Goal: Information Seeking & Learning: Learn about a topic

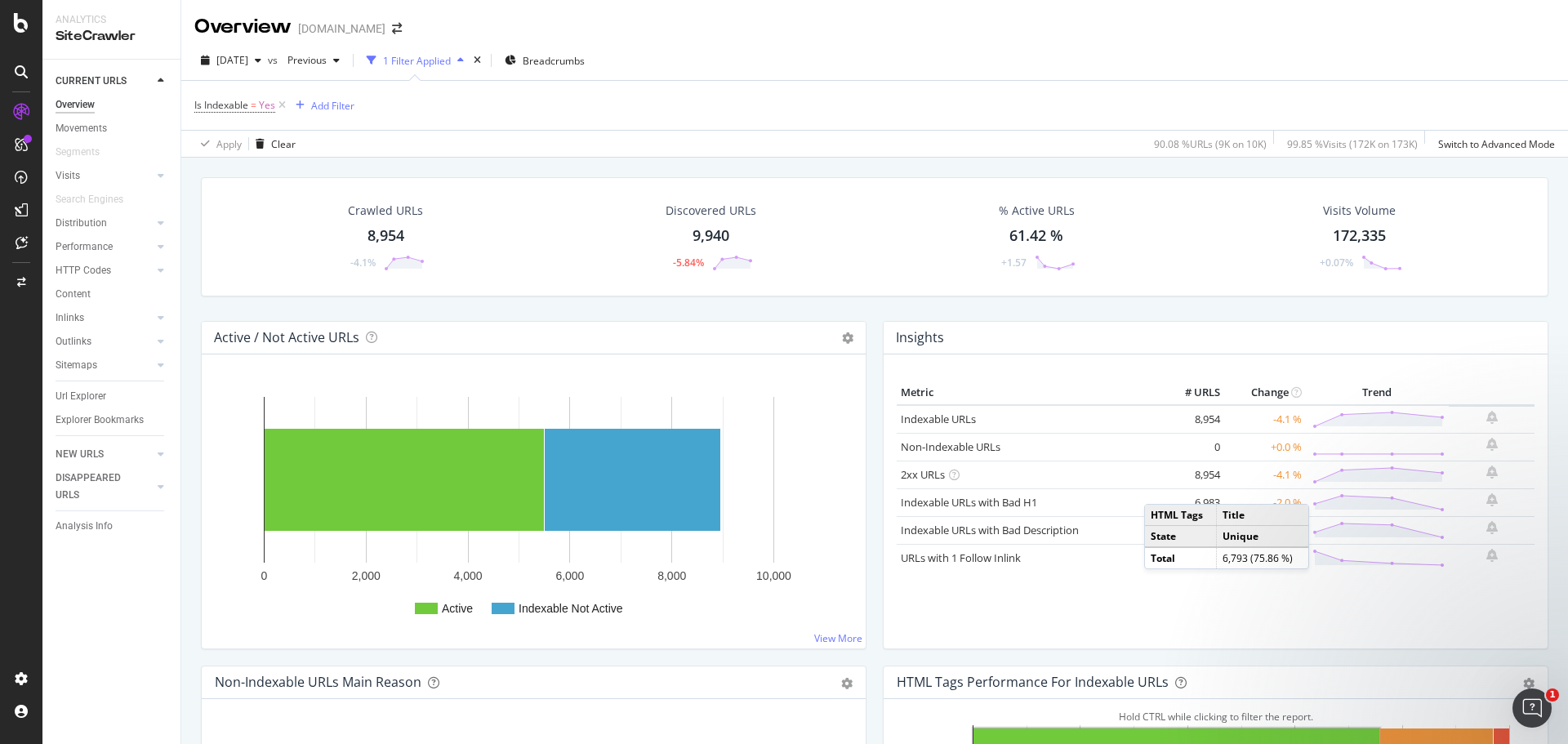
click at [1085, 334] on div "Insights" at bounding box center [1216, 338] width 664 height 33
click at [1140, 641] on div "Metric # URLS Change Trend Indexable URLs 8,954 -4.1 % Non-Indexable URLs 0 +0.…" at bounding box center [1216, 502] width 664 height 294
click at [1083, 619] on div "Metric # URLS Change Trend Indexable URLs 8,954 -4.1 % Non-Indexable URLs 0 +0.…" at bounding box center [1215, 507] width 638 height 255
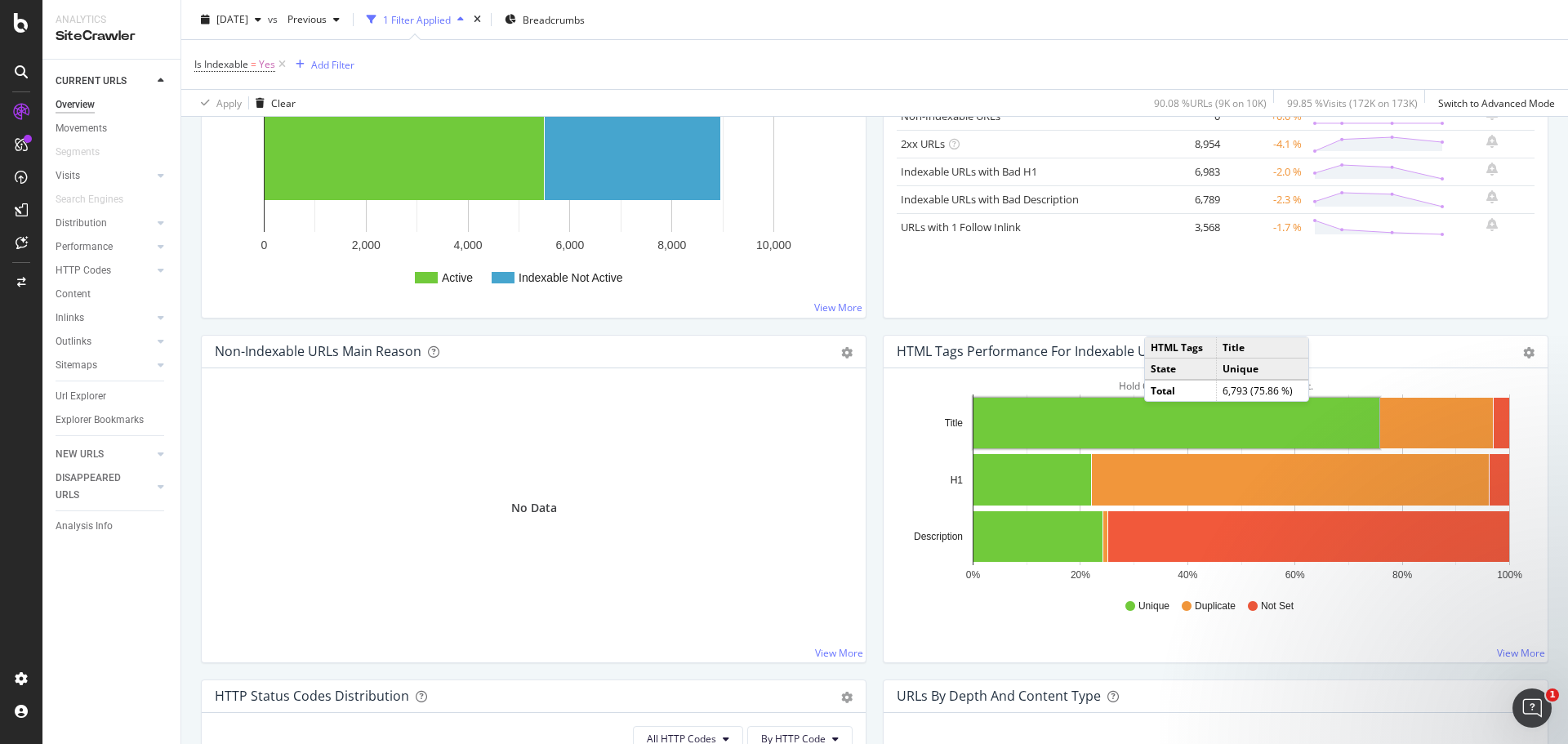
scroll to position [163, 0]
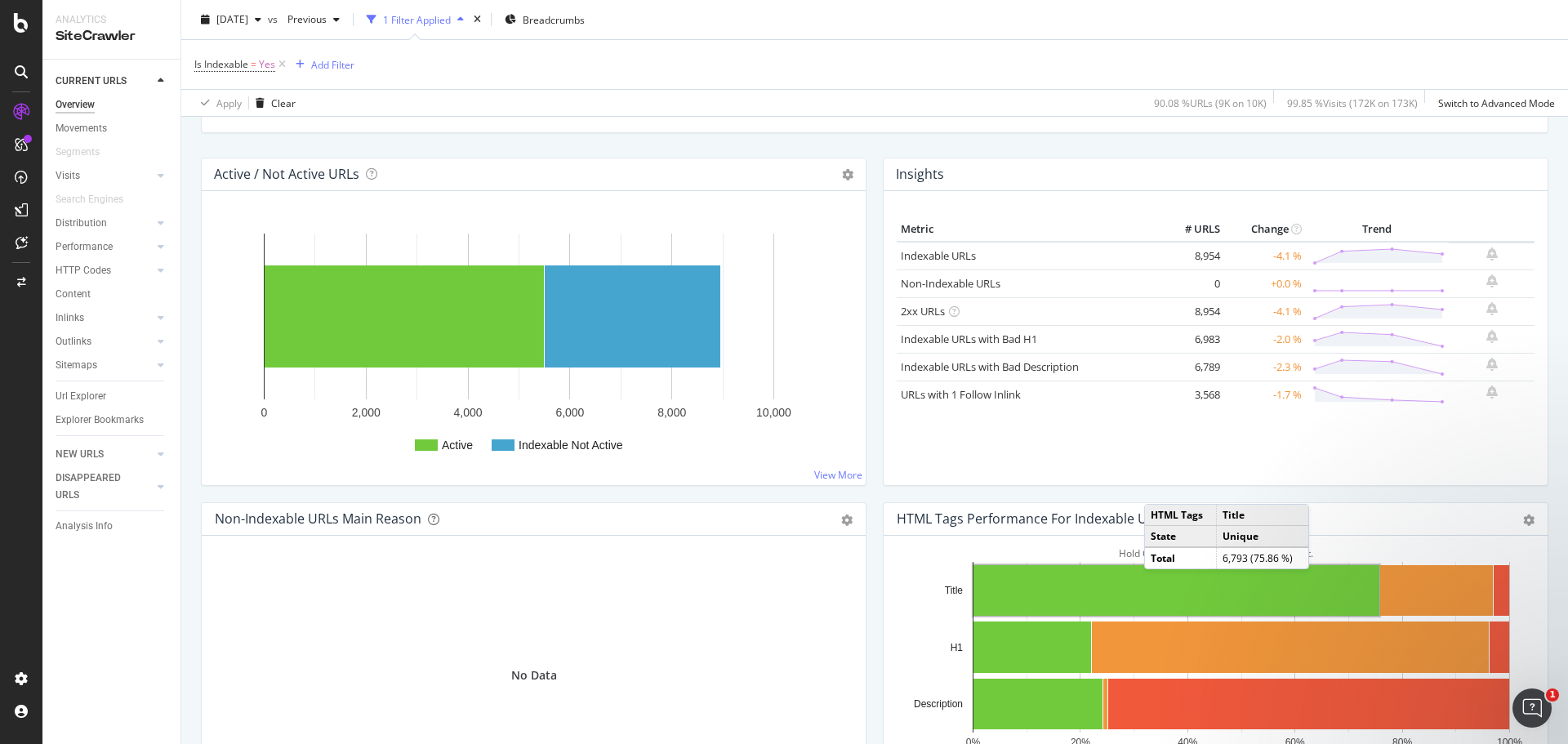
click at [339, 176] on h4 "Active / Not Active URLs" at bounding box center [287, 174] width 146 height 22
click at [590, 176] on div "Active / Not Active URLs Chart (by Value) Chart (by Percentage) Table Expand Ex…" at bounding box center [534, 174] width 664 height 33
click at [840, 475] on link "View More" at bounding box center [839, 475] width 49 height 14
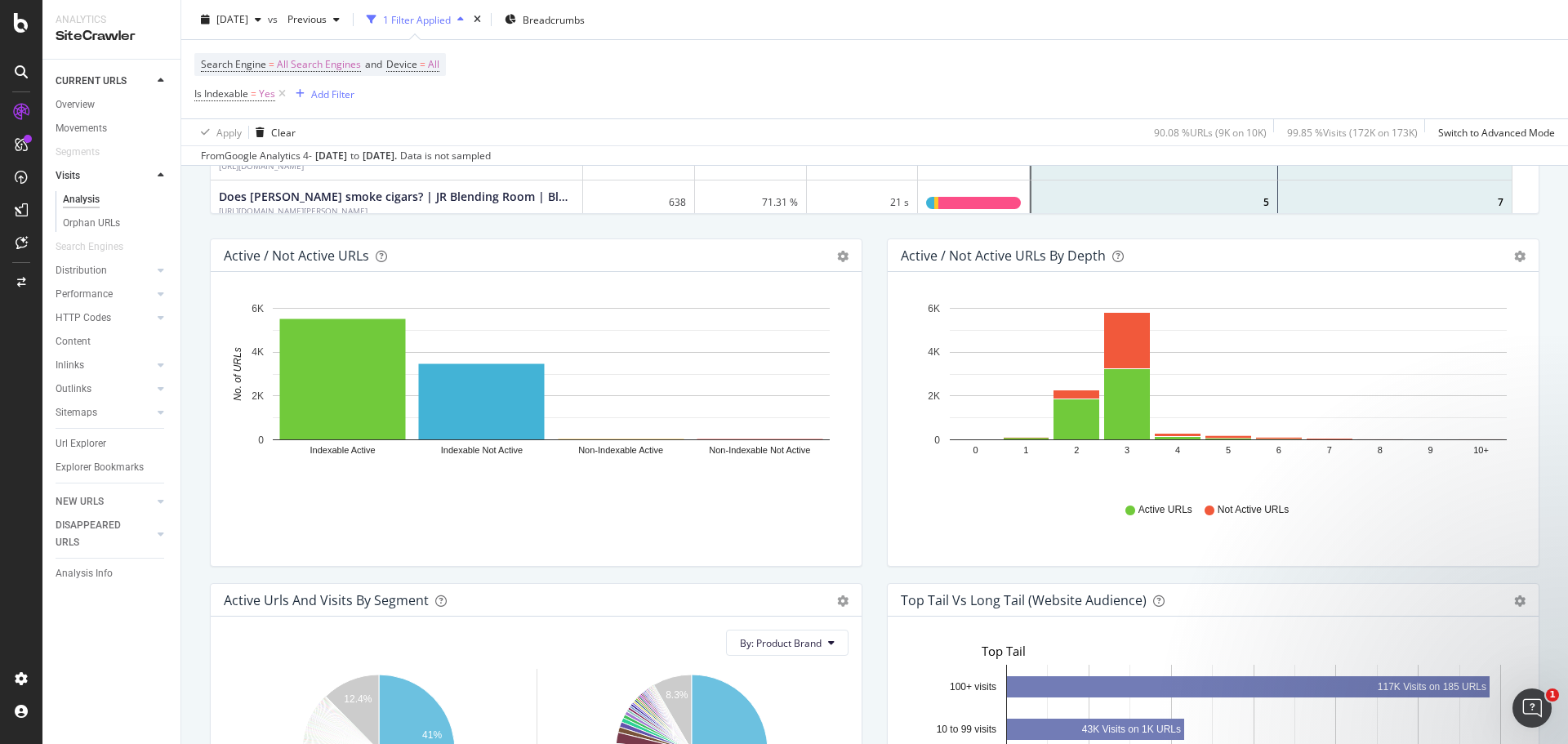
scroll to position [816, 0]
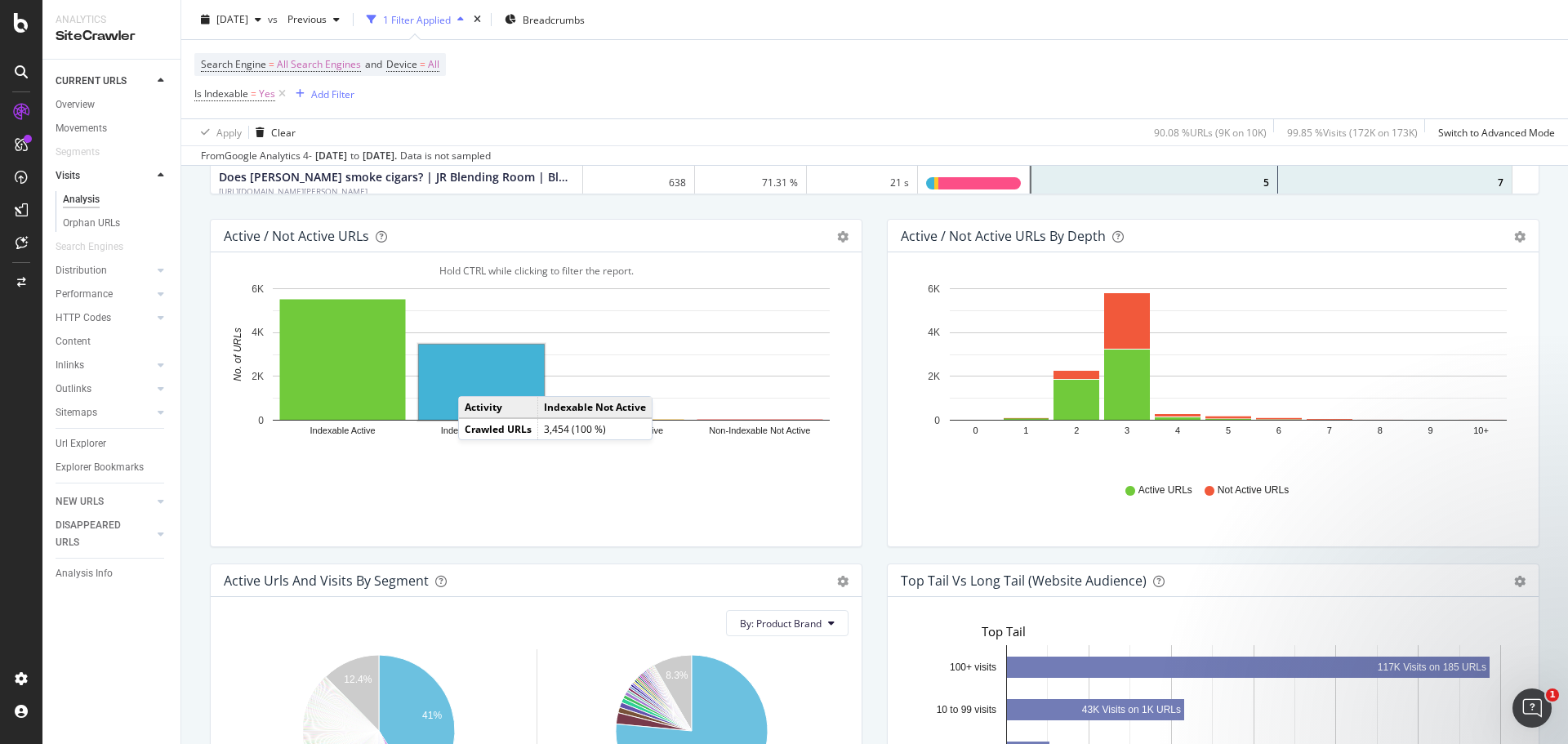
drag, startPoint x: 474, startPoint y: 380, endPoint x: 398, endPoint y: 433, distance: 92.7
click at [474, 380] on rect "A chart." at bounding box center [481, 382] width 125 height 75
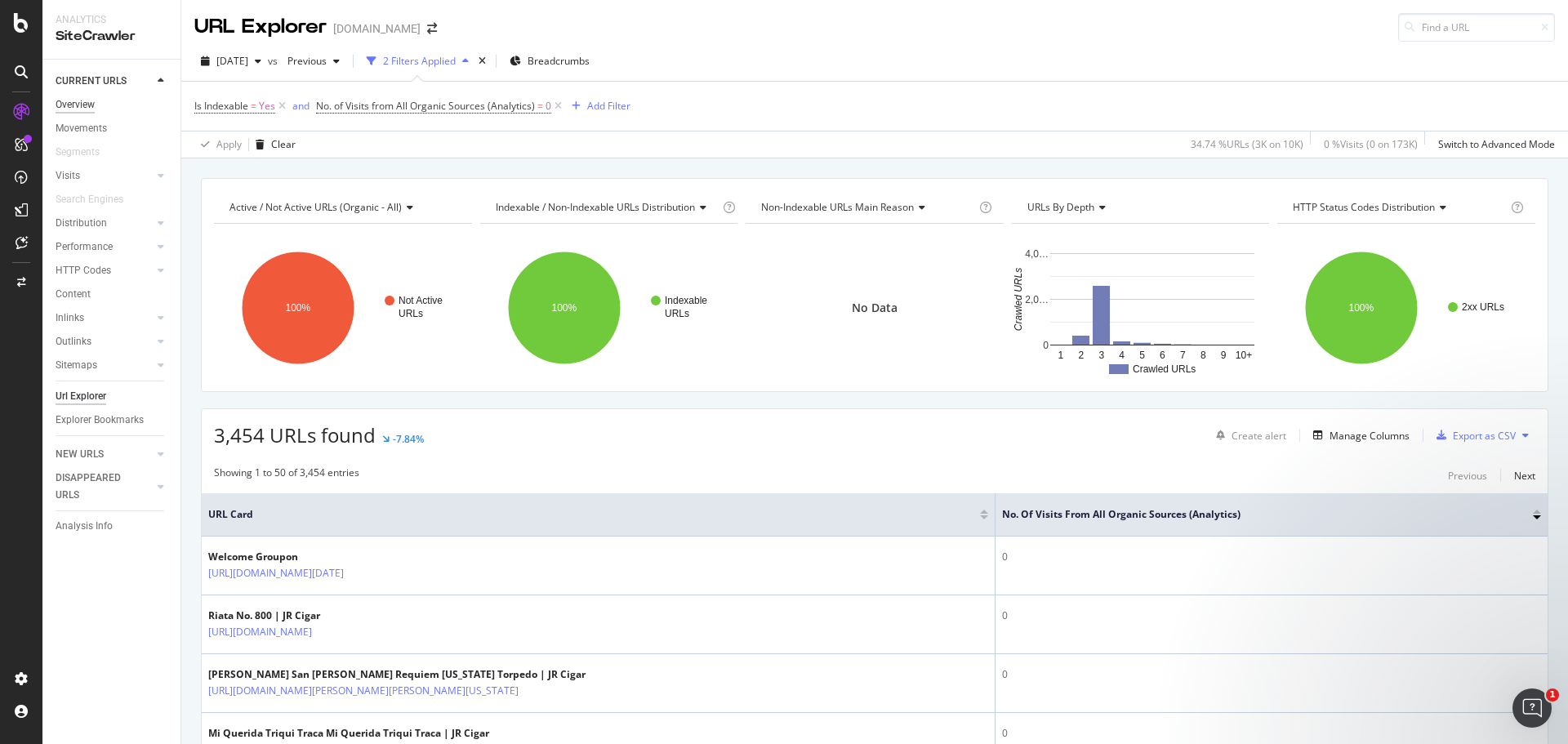
click at [93, 96] on div "Overview" at bounding box center [74, 104] width 39 height 18
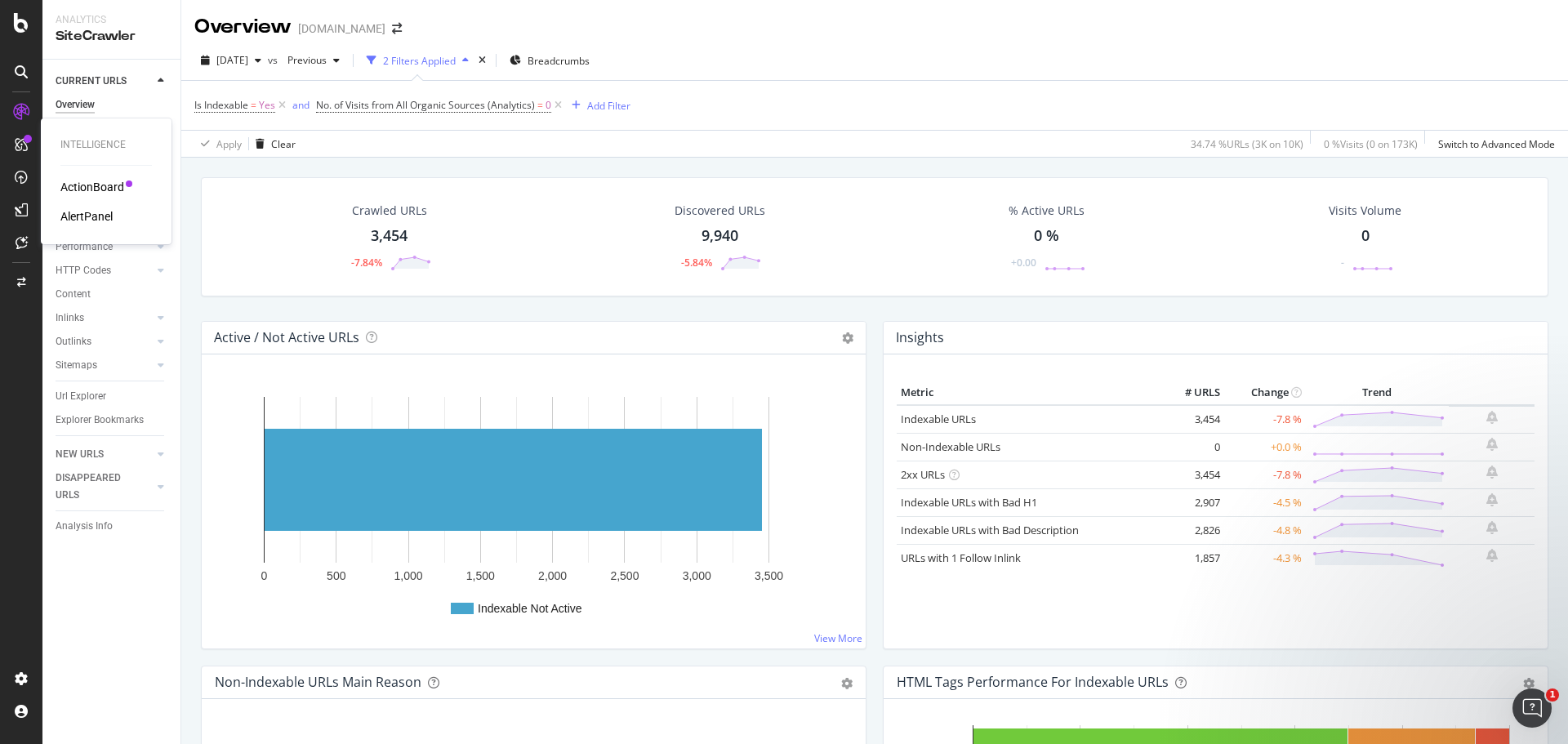
click at [67, 185] on div "ActionBoard" at bounding box center [92, 187] width 64 height 17
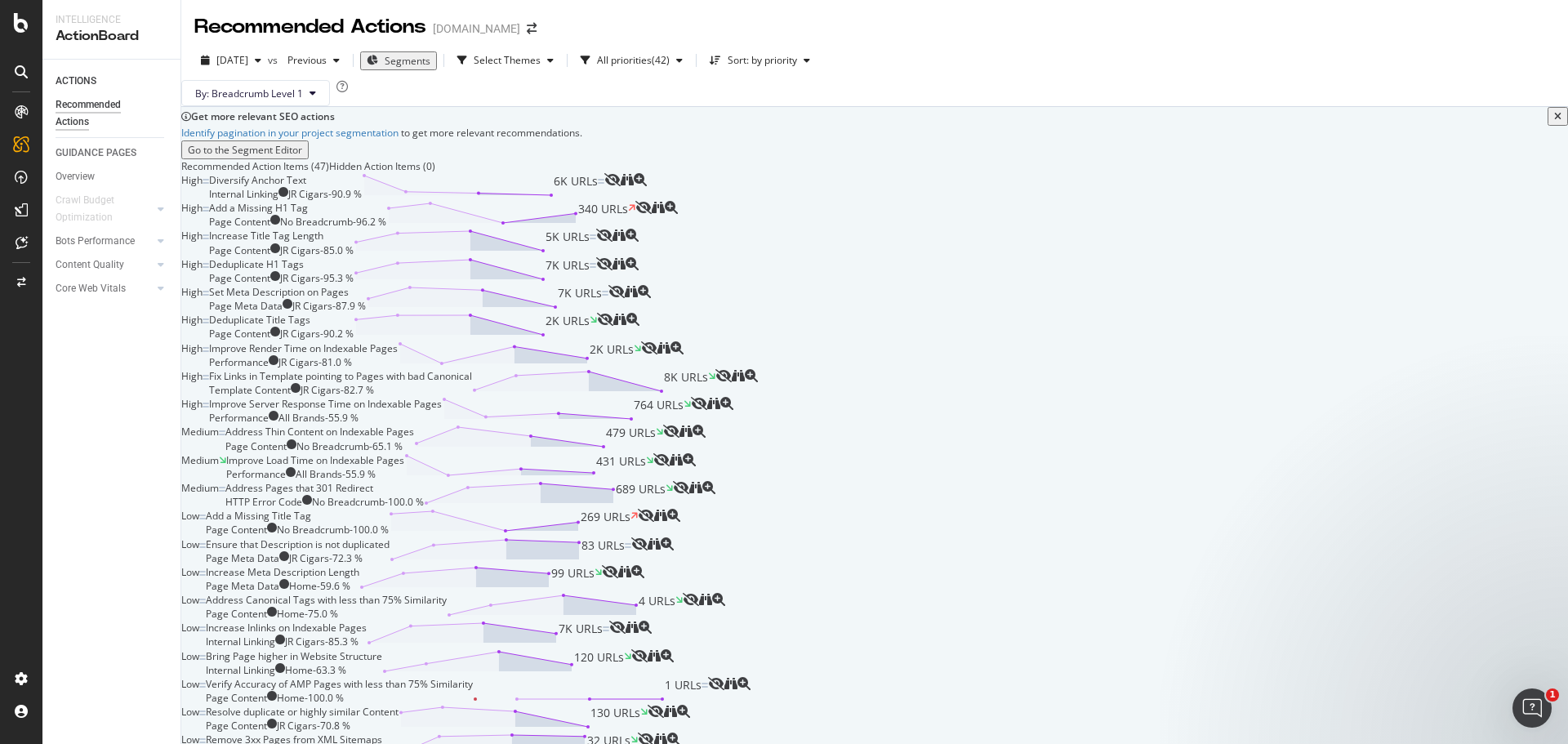
scroll to position [163, 0]
click at [636, 228] on div "Add a Missing H1 Tag Page Content No Breadcrumb - 96.2 % 340 URLs" at bounding box center [422, 214] width 426 height 28
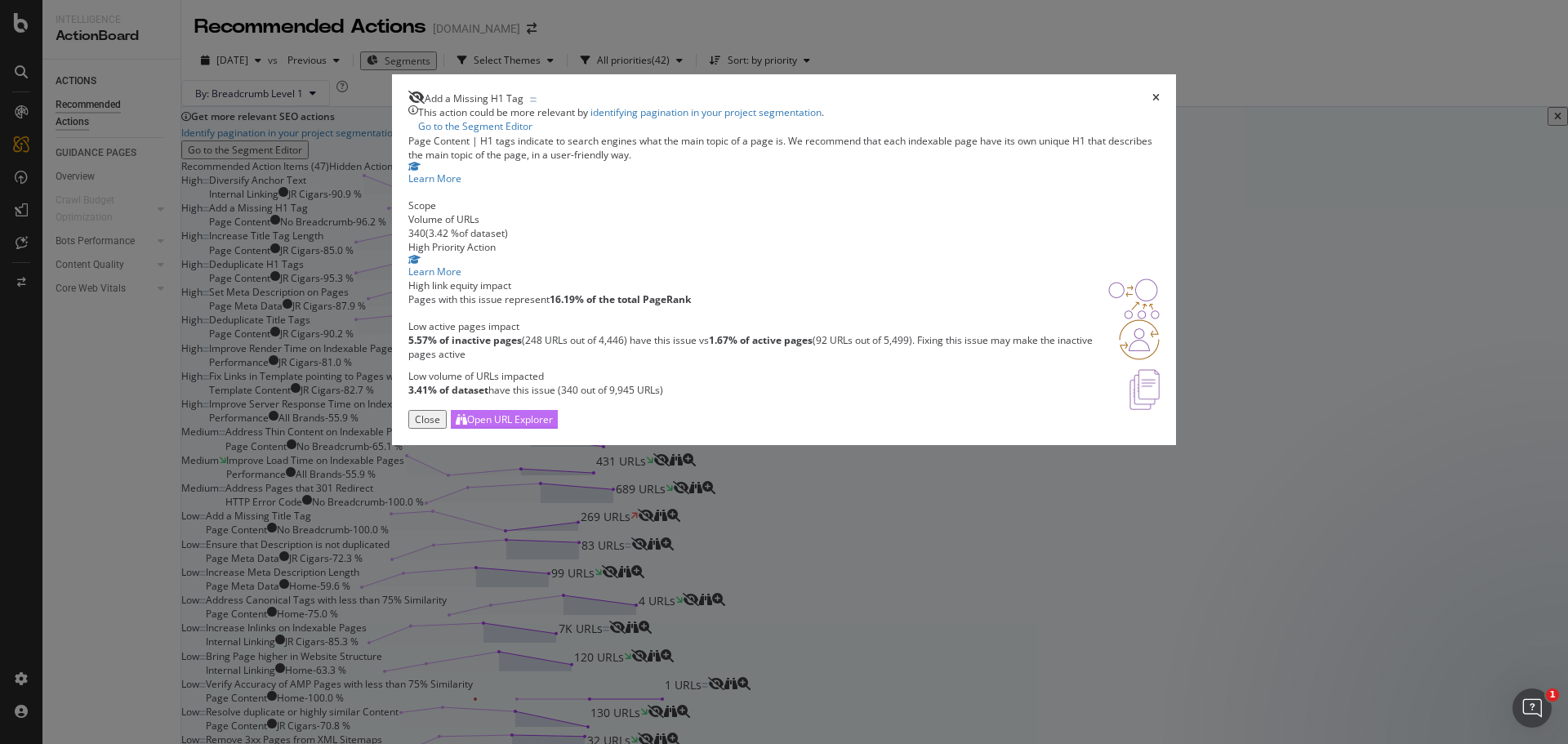
click at [553, 426] on div "Open URL Explorer" at bounding box center [510, 419] width 86 height 14
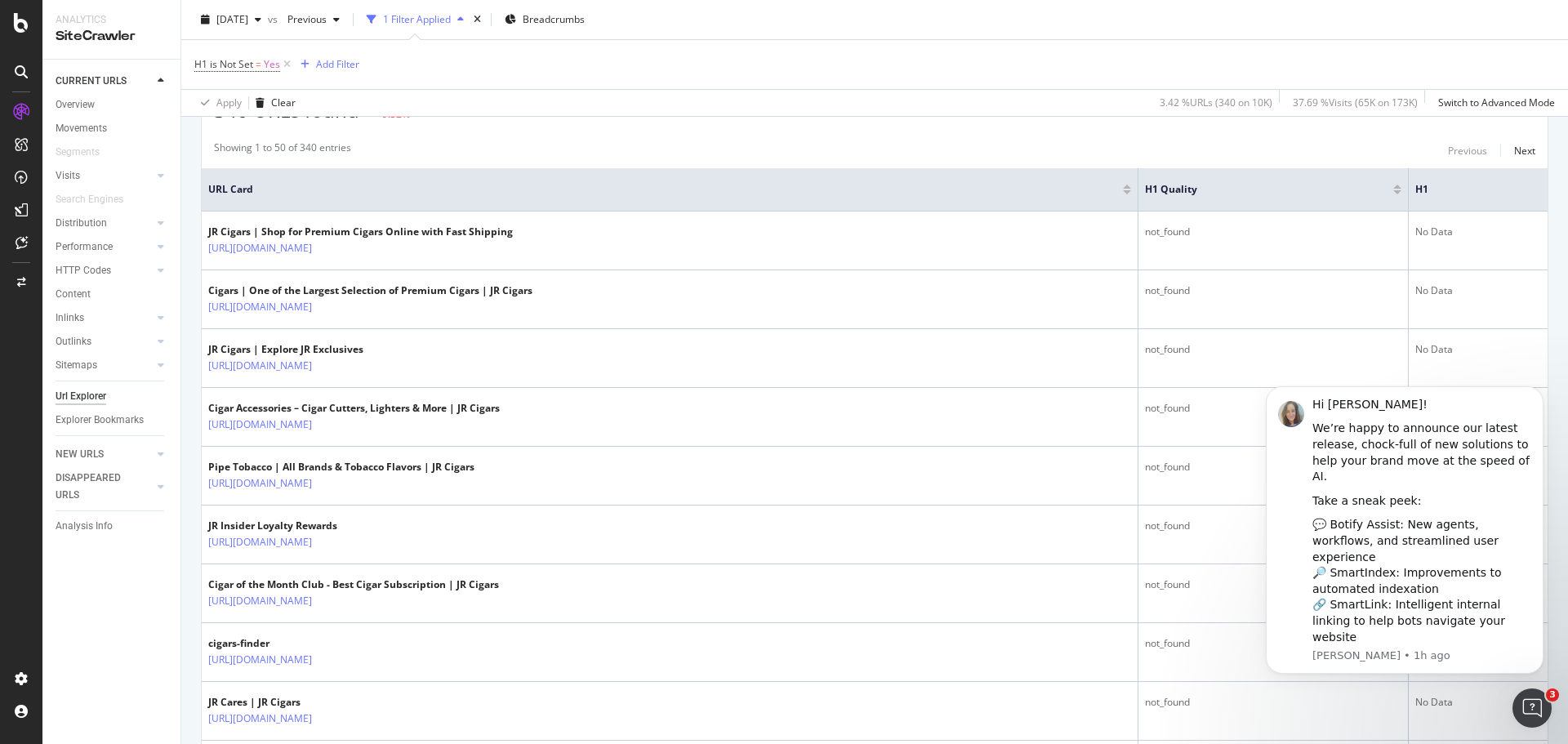
scroll to position [327, 0]
click at [1535, 395] on icon "Dismiss notification" at bounding box center [1539, 390] width 9 height 9
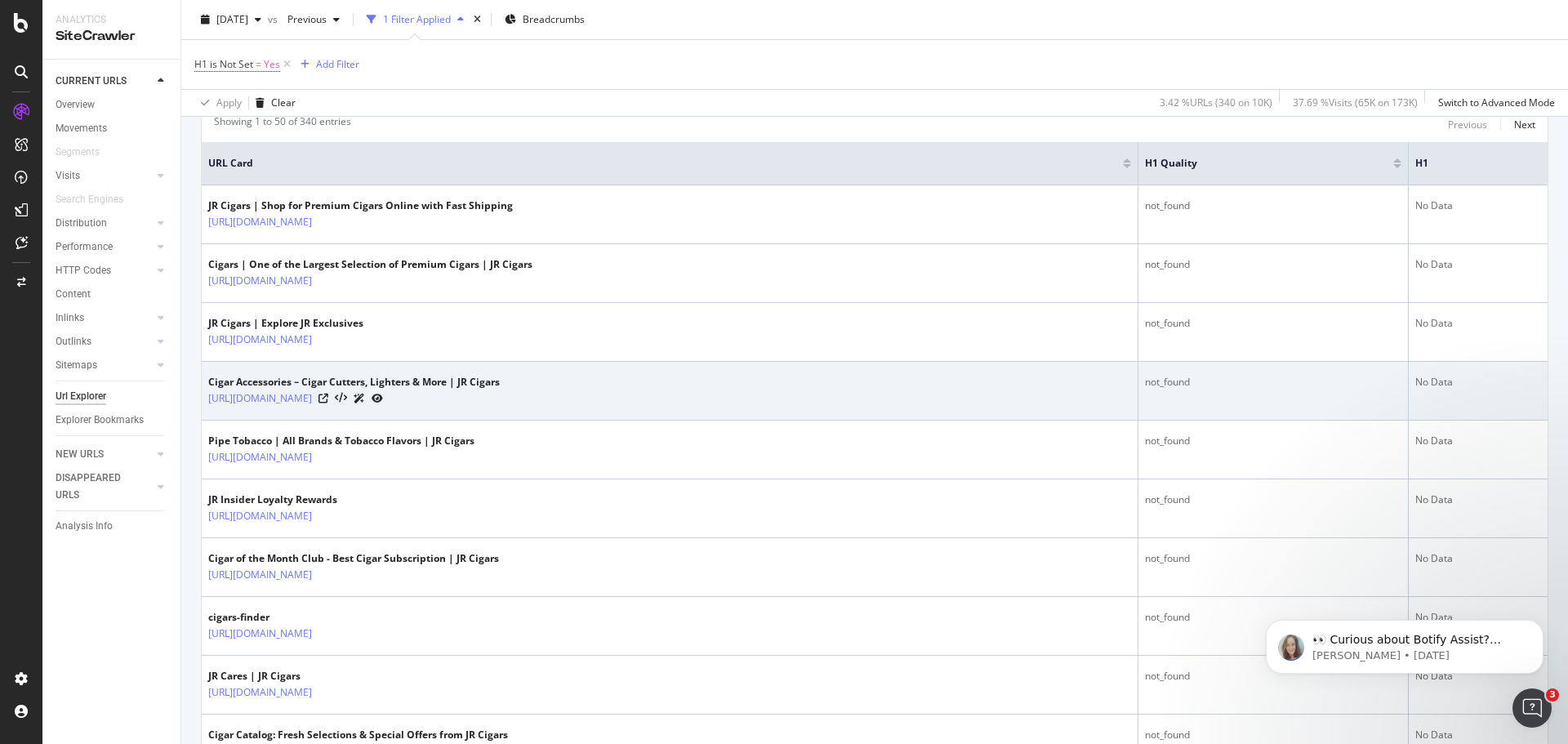
scroll to position [245, 0]
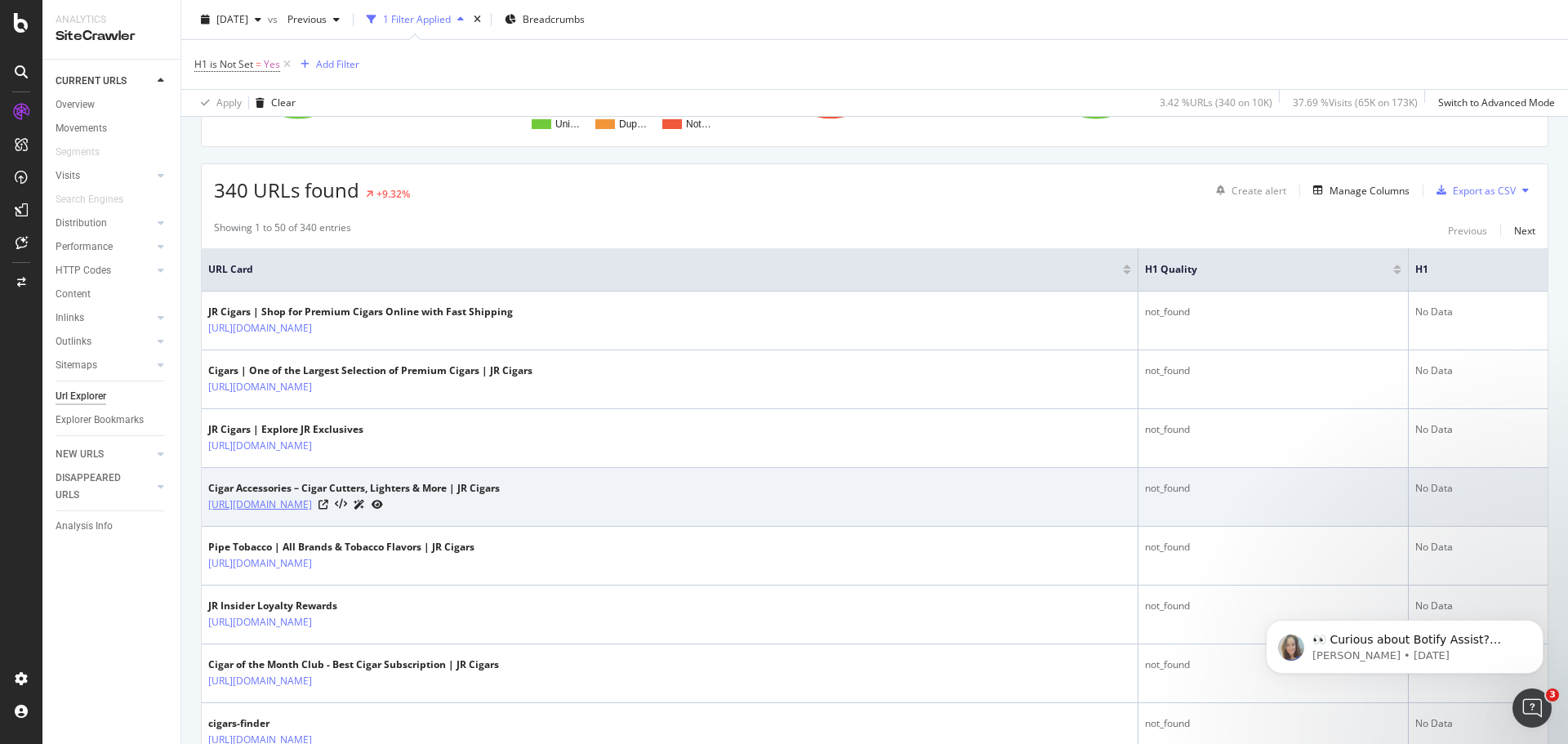
click at [312, 507] on link "https://www.jrcigars.com/accessories/" at bounding box center [260, 505] width 104 height 17
click at [329, 505] on icon at bounding box center [324, 505] width 10 height 10
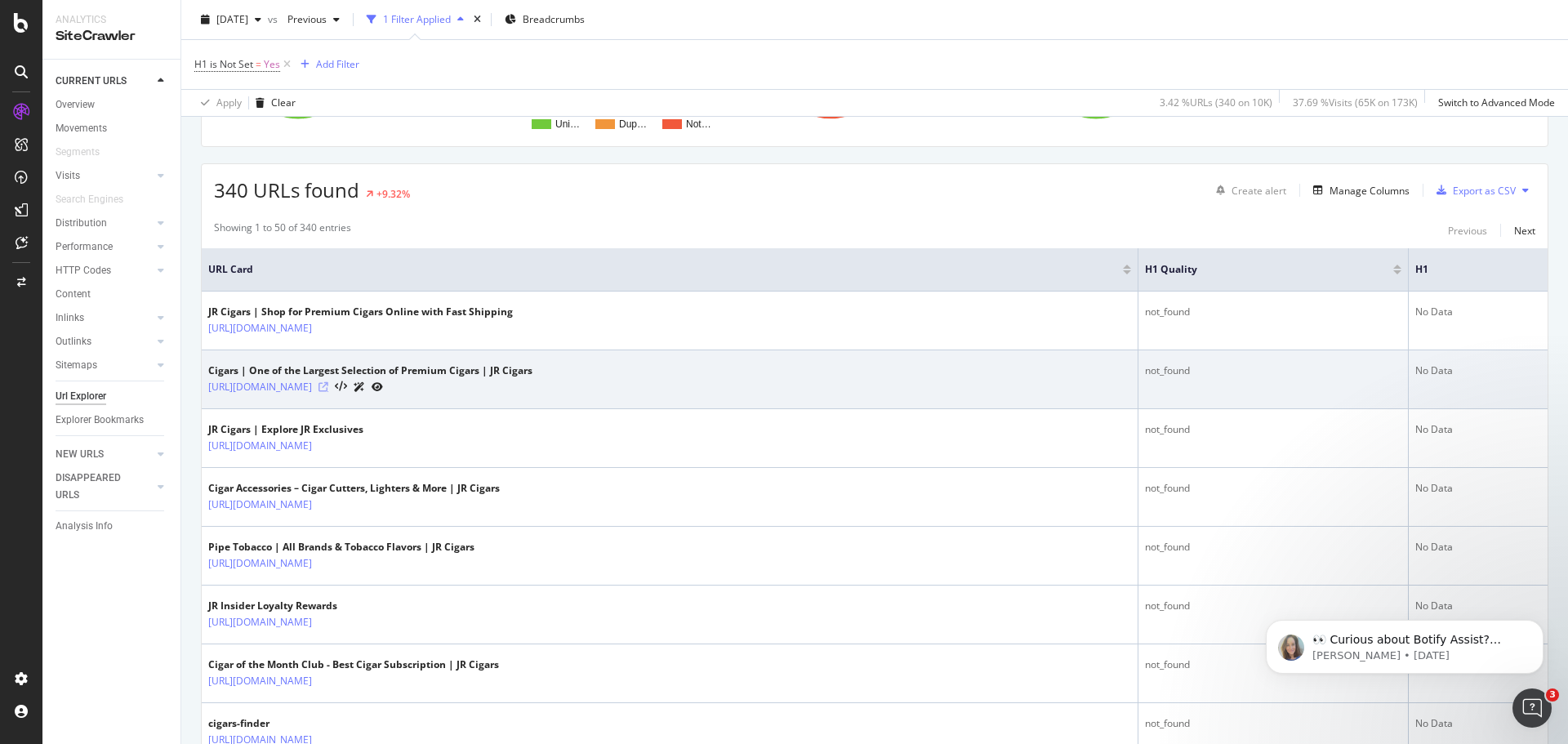
click at [329, 388] on icon at bounding box center [324, 387] width 10 height 10
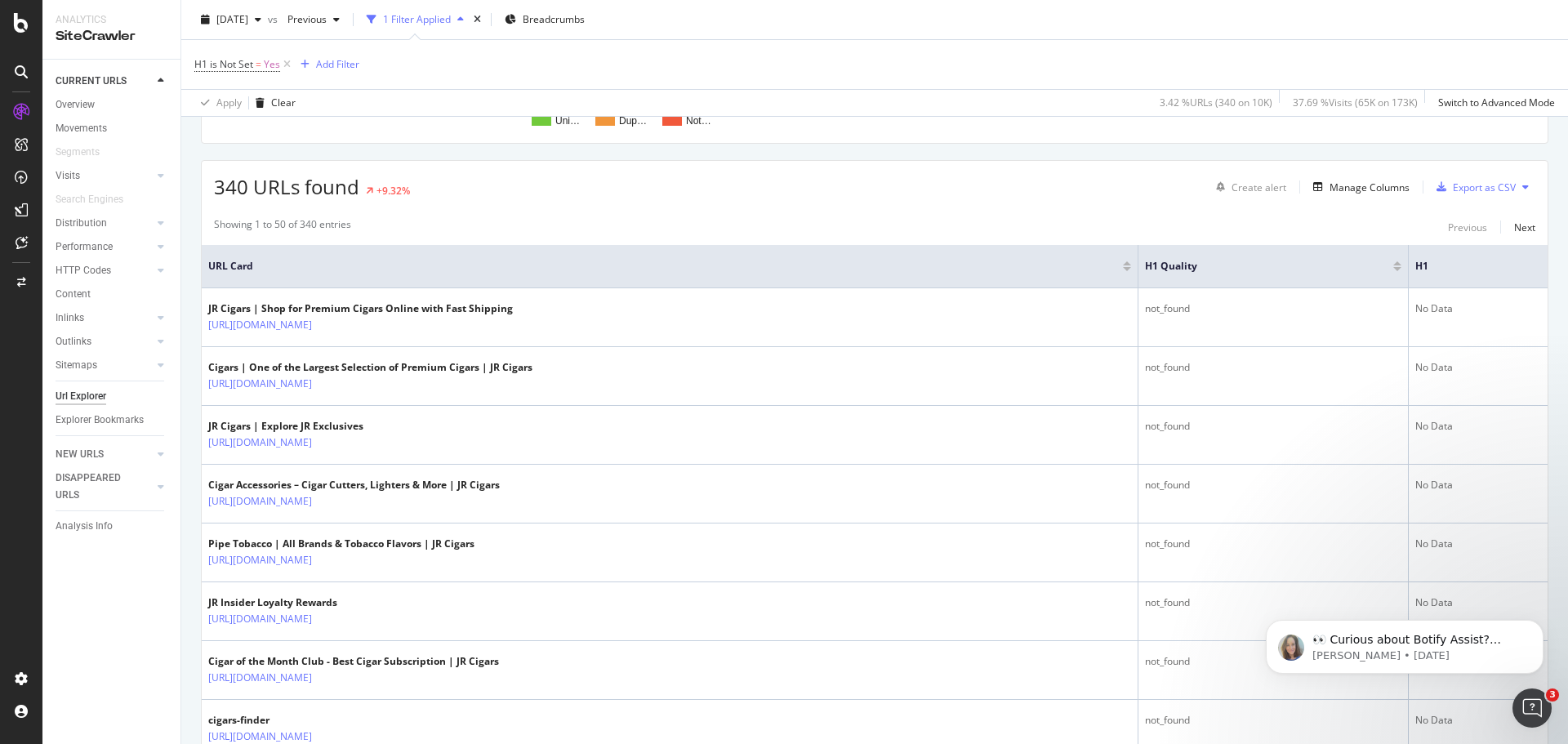
scroll to position [0, 0]
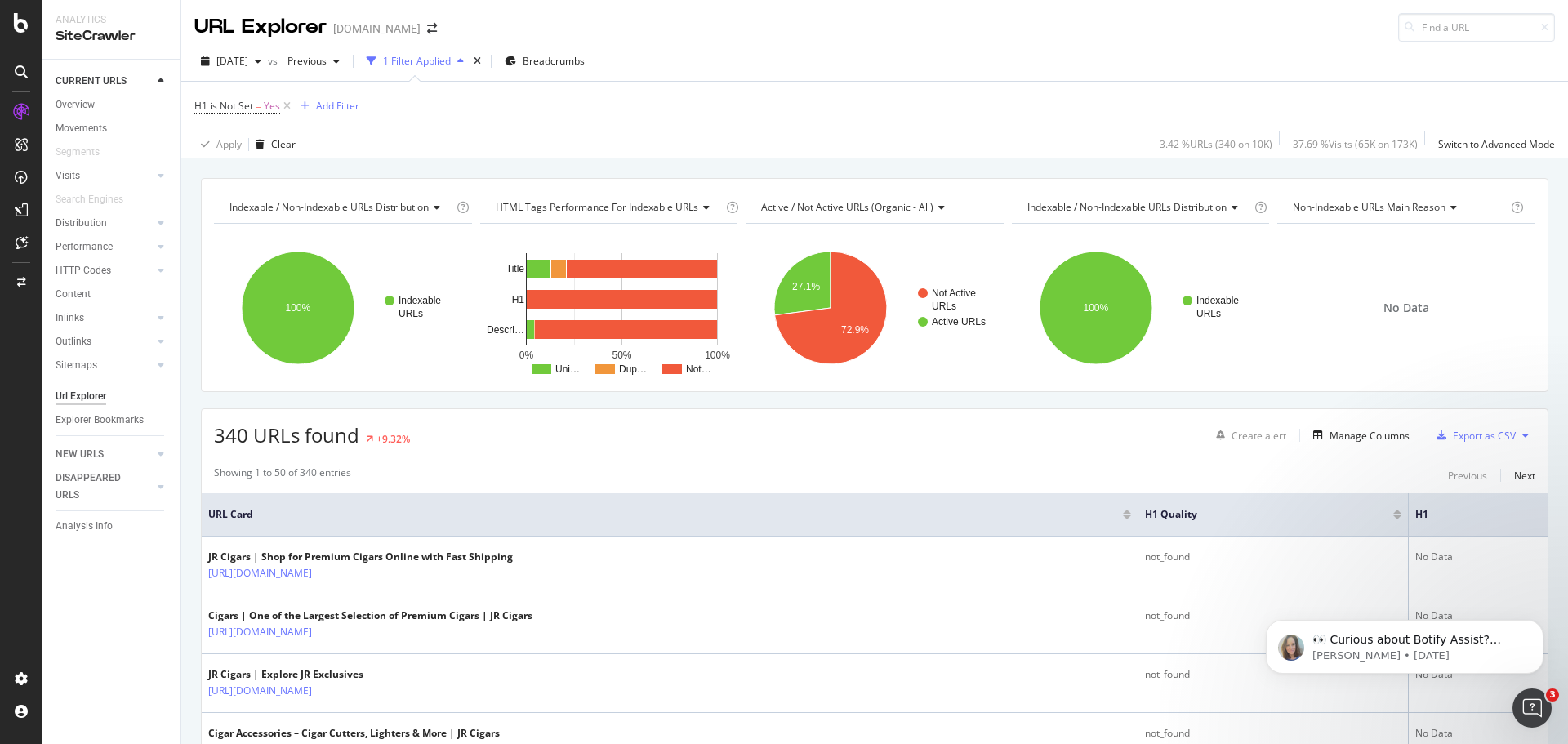
click at [751, 142] on div "Apply Clear 3.42 % URLs ( 340 on 10K ) 37.69 % Visits ( 65K on 173K ) Switch to…" at bounding box center [875, 144] width 1387 height 27
click at [15, 145] on icon at bounding box center [22, 145] width 13 height 13
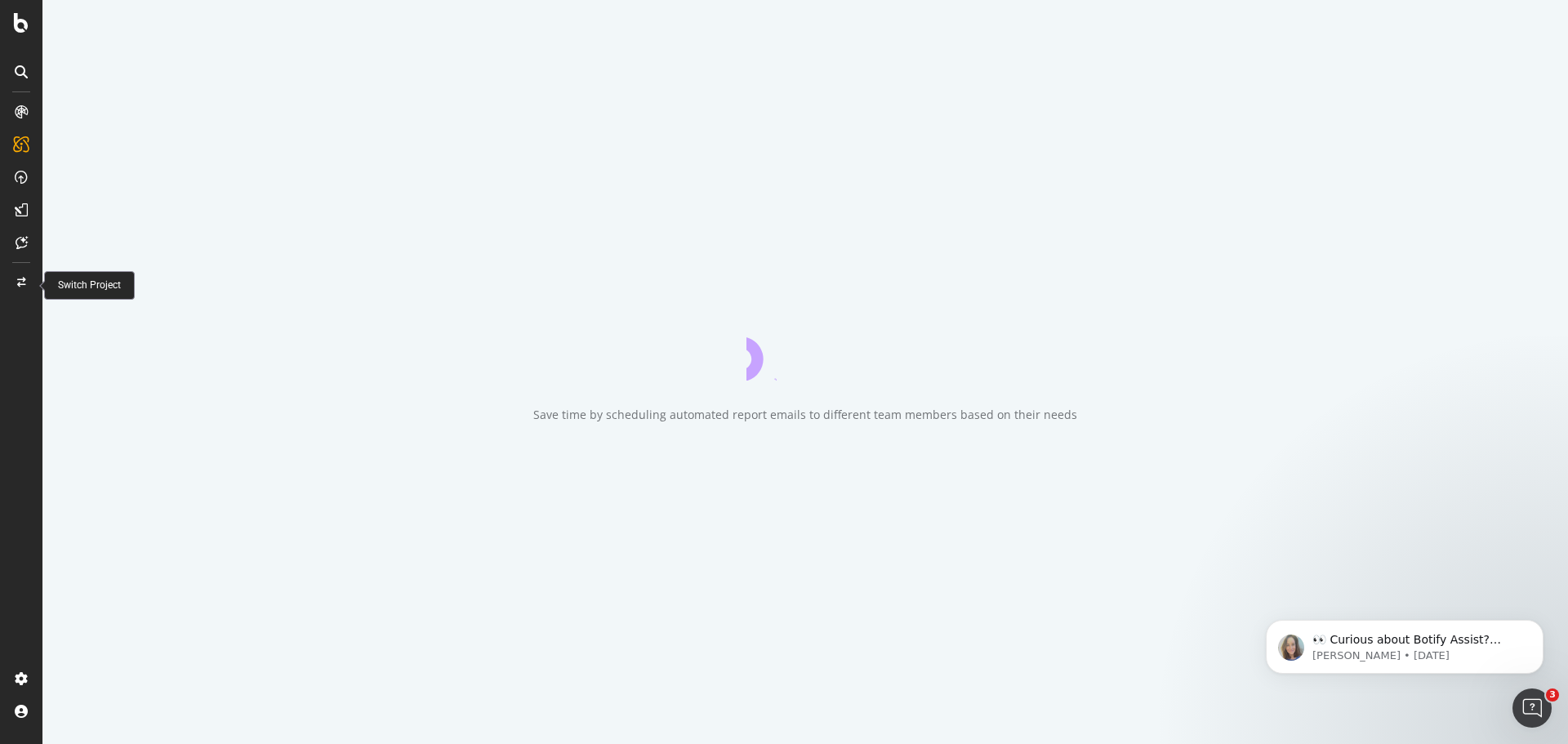
click at [26, 175] on icon at bounding box center [22, 177] width 13 height 13
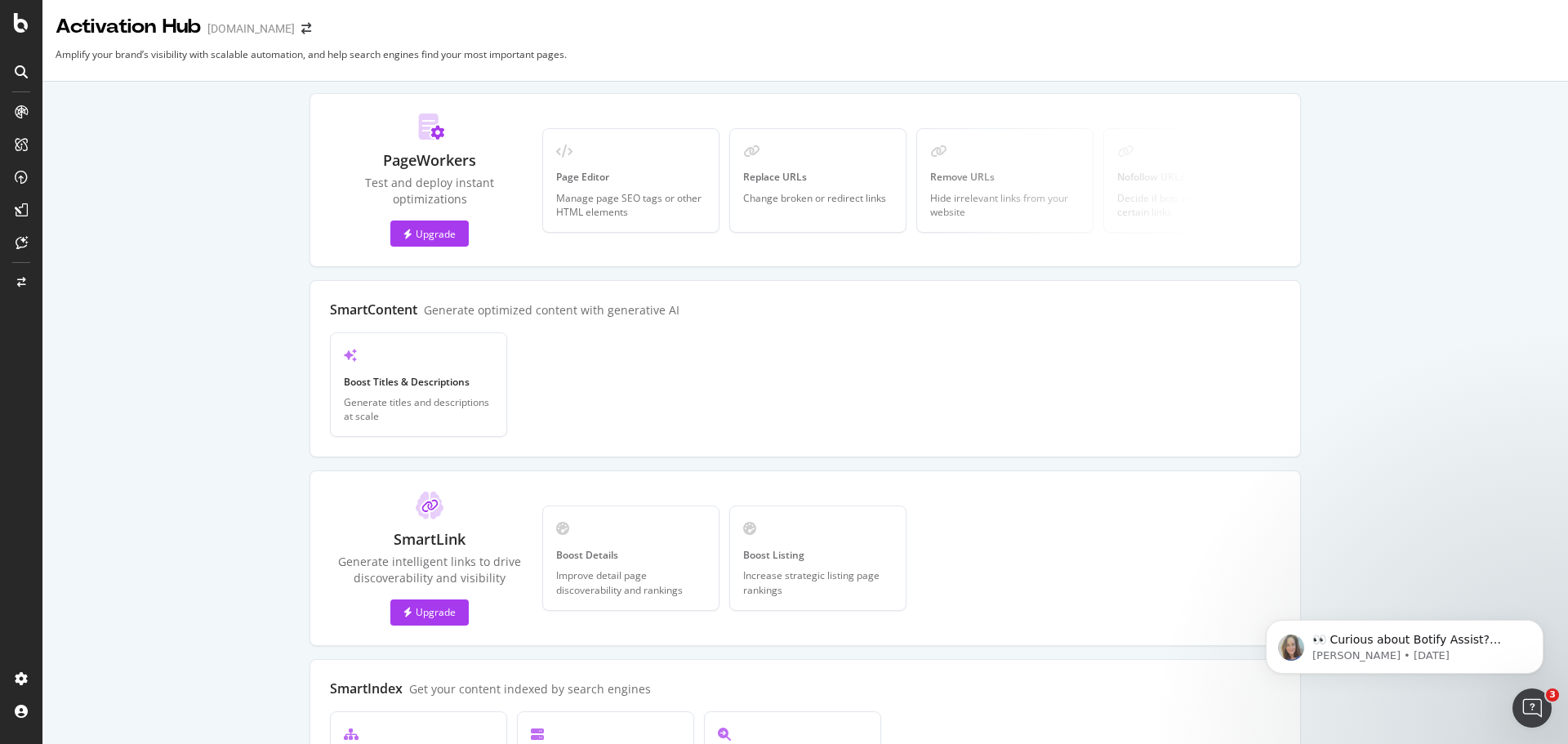
click at [422, 184] on div "Test and deploy instant optimizations" at bounding box center [429, 191] width 199 height 33
click at [414, 159] on div "PageWorkers" at bounding box center [429, 161] width 93 height 21
click at [447, 241] on div "Upgrade" at bounding box center [429, 233] width 52 height 24
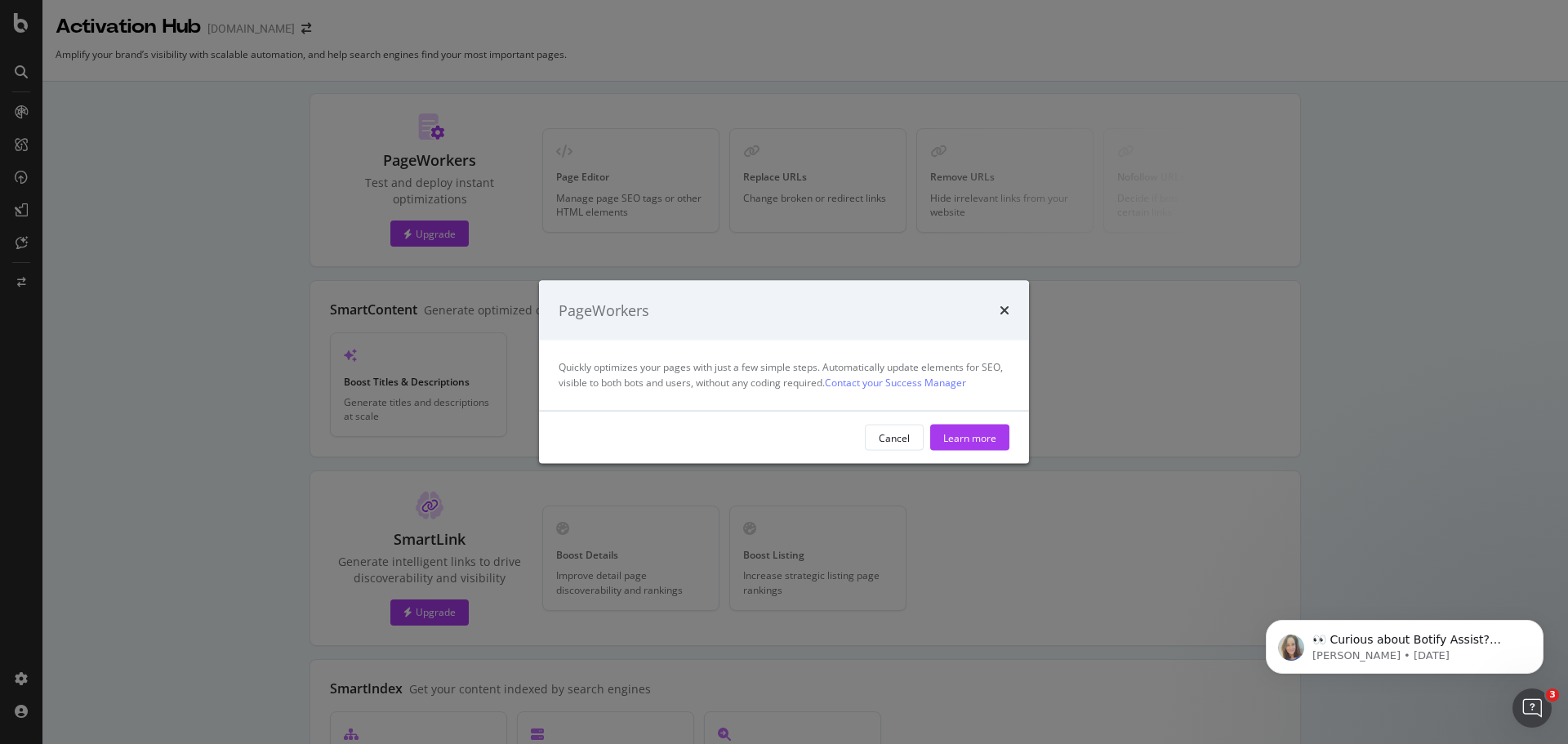
click at [1012, 303] on div "PageWorkers" at bounding box center [784, 310] width 490 height 60
click at [1004, 304] on icon "times" at bounding box center [1004, 310] width 10 height 13
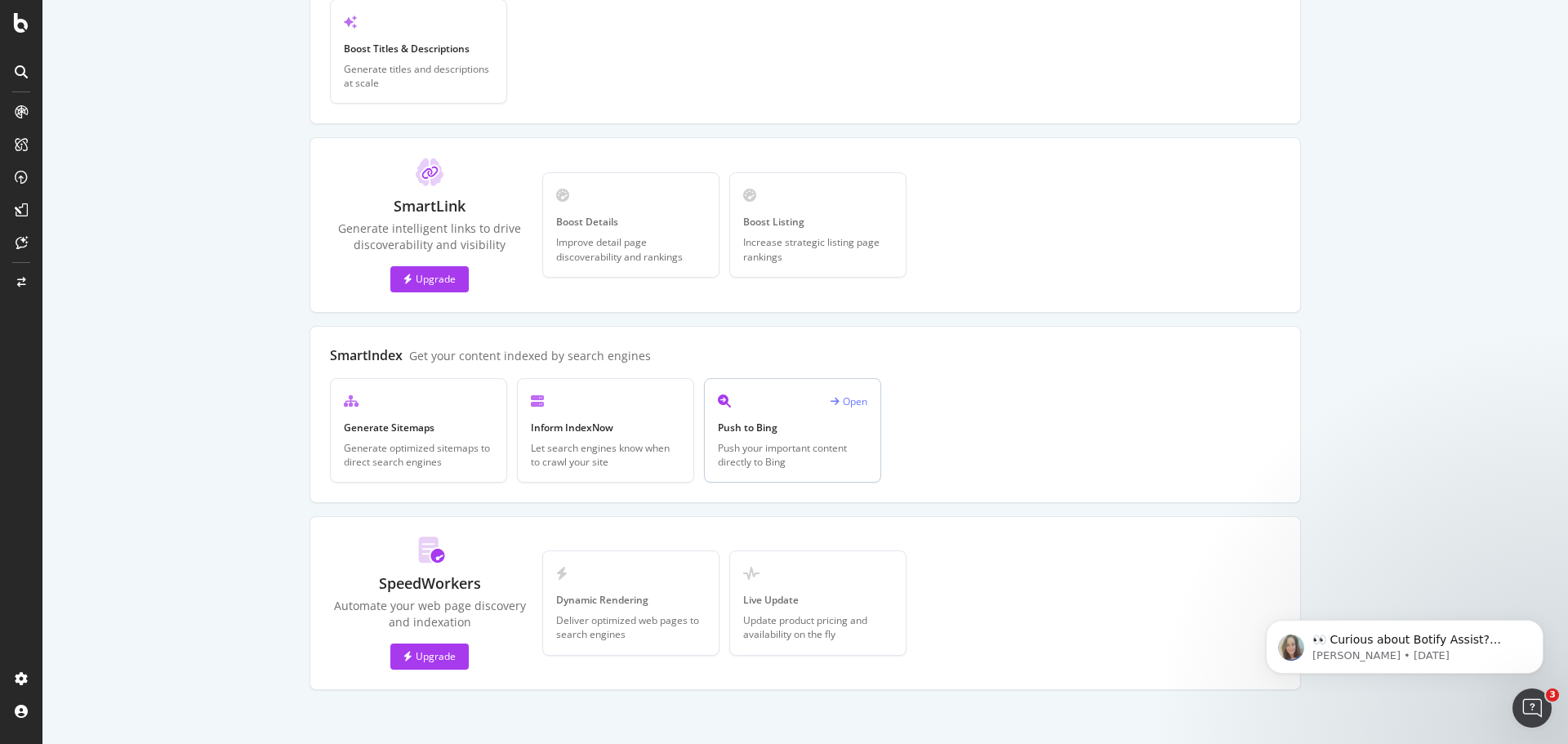
scroll to position [336, 0]
click at [22, 242] on icon at bounding box center [22, 242] width 13 height 13
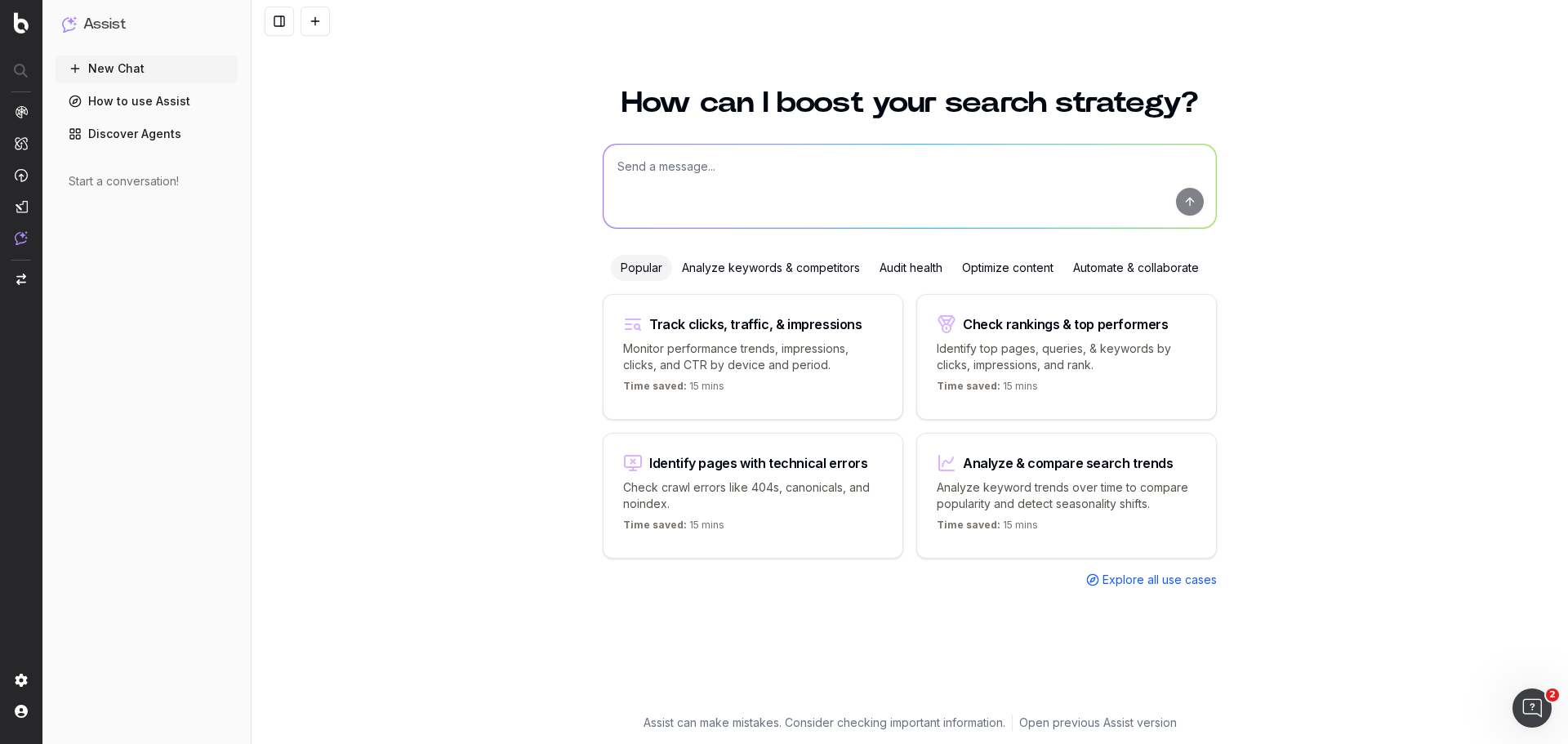
click at [17, 167] on div at bounding box center [22, 176] width 13 height 140
click at [22, 180] on img at bounding box center [22, 175] width 13 height 14
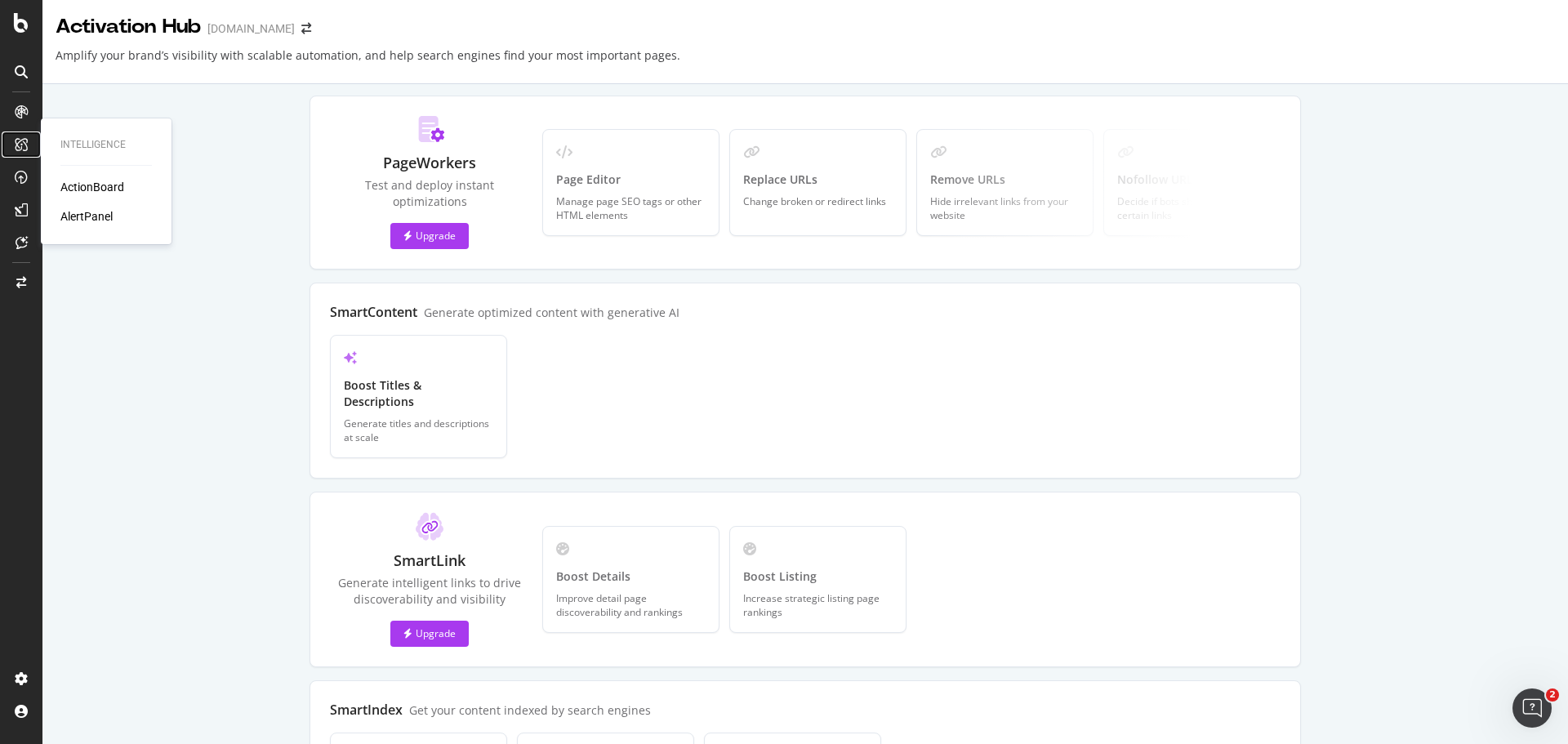
click at [21, 139] on icon at bounding box center [22, 145] width 13 height 13
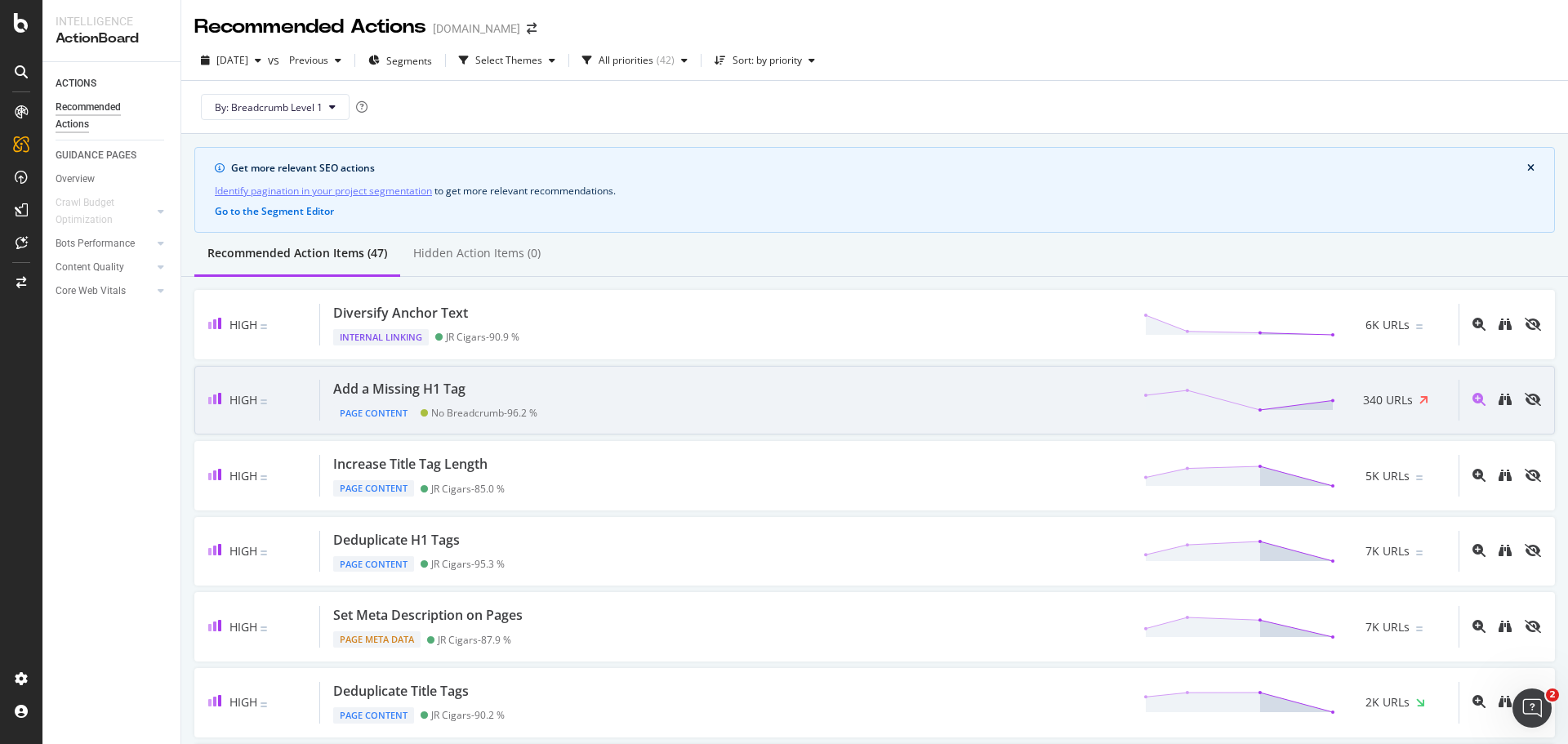
click at [925, 400] on div "Add a Missing H1 Tag Page Content No Breadcrumb - 96.2 % 340 URLs" at bounding box center [889, 400] width 1138 height 42
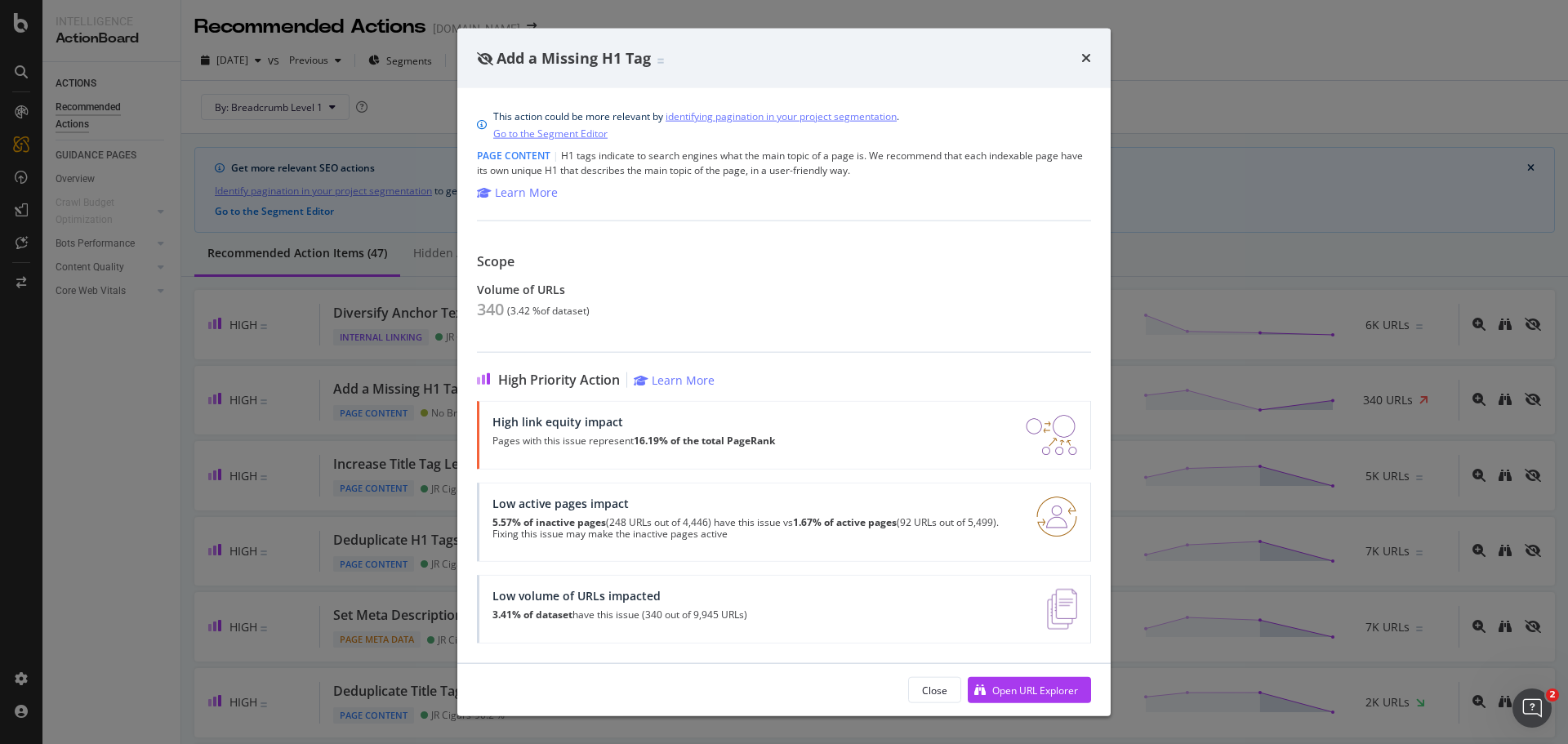
click at [1079, 55] on div "Add a Missing H1 Tag" at bounding box center [784, 58] width 614 height 21
click at [1092, 59] on div "Add a Missing H1 Tag" at bounding box center [784, 58] width 653 height 60
click at [1088, 58] on icon "times" at bounding box center [1086, 59] width 10 height 13
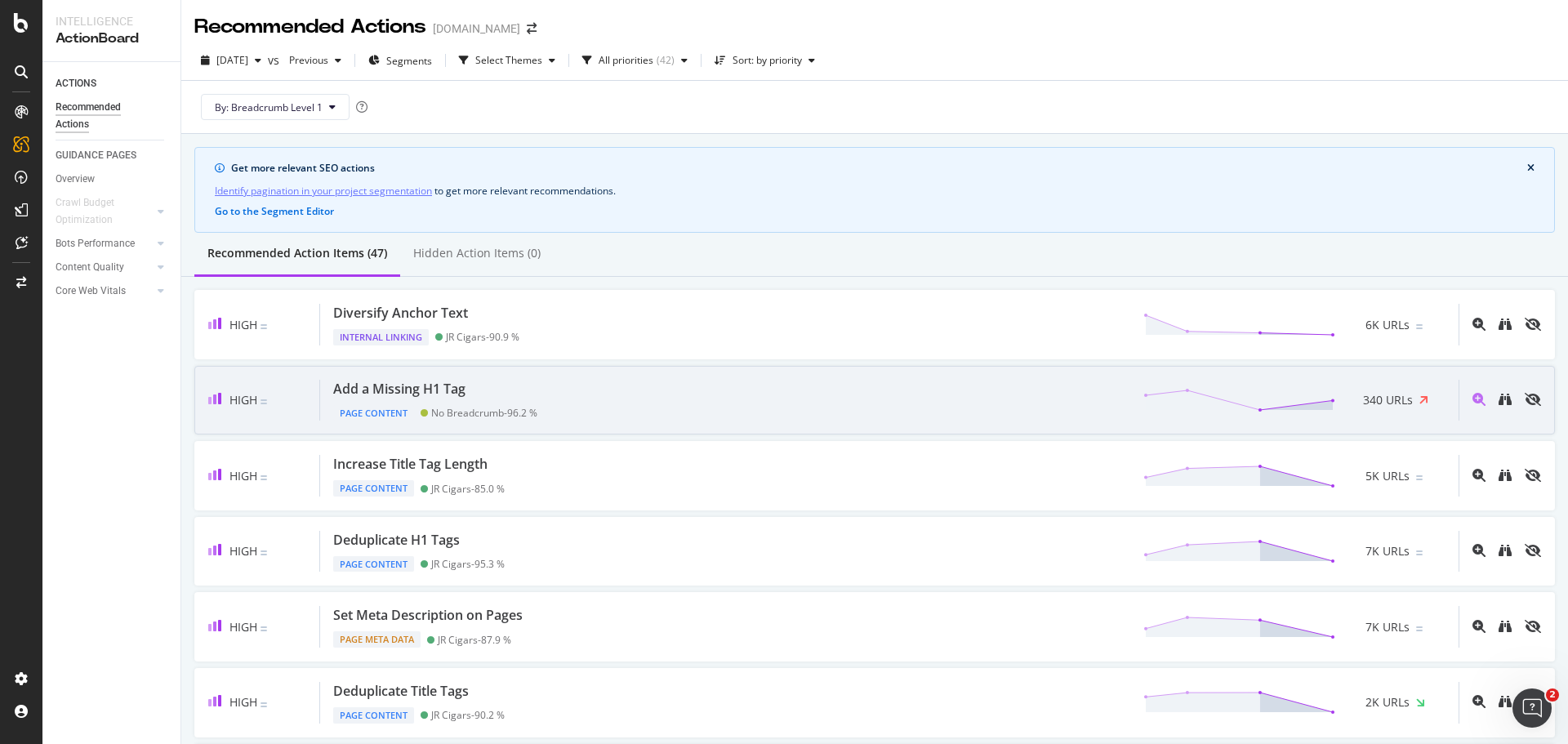
click at [1392, 405] on span "340 URLs" at bounding box center [1388, 400] width 50 height 17
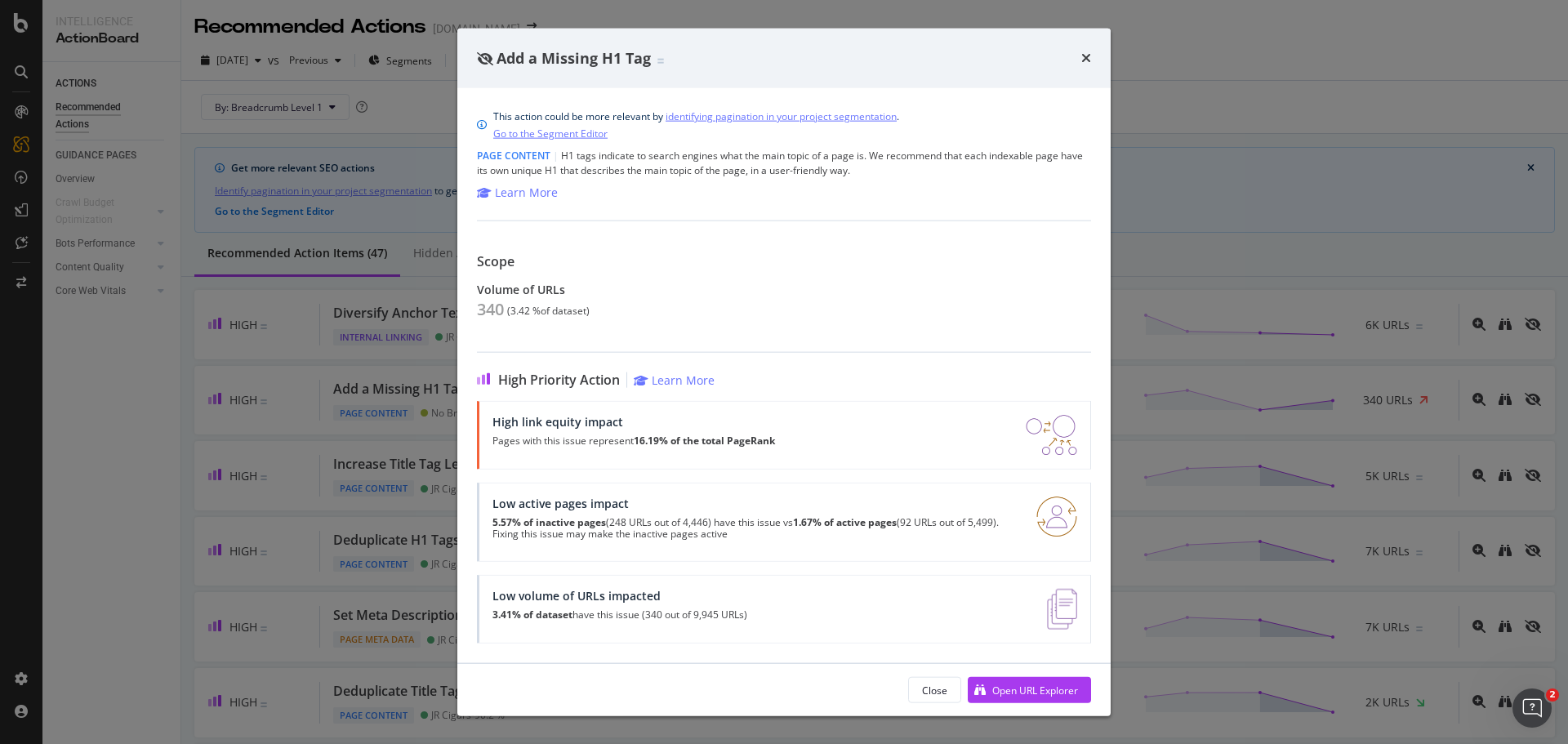
click at [1085, 48] on div "times" at bounding box center [1086, 58] width 10 height 21
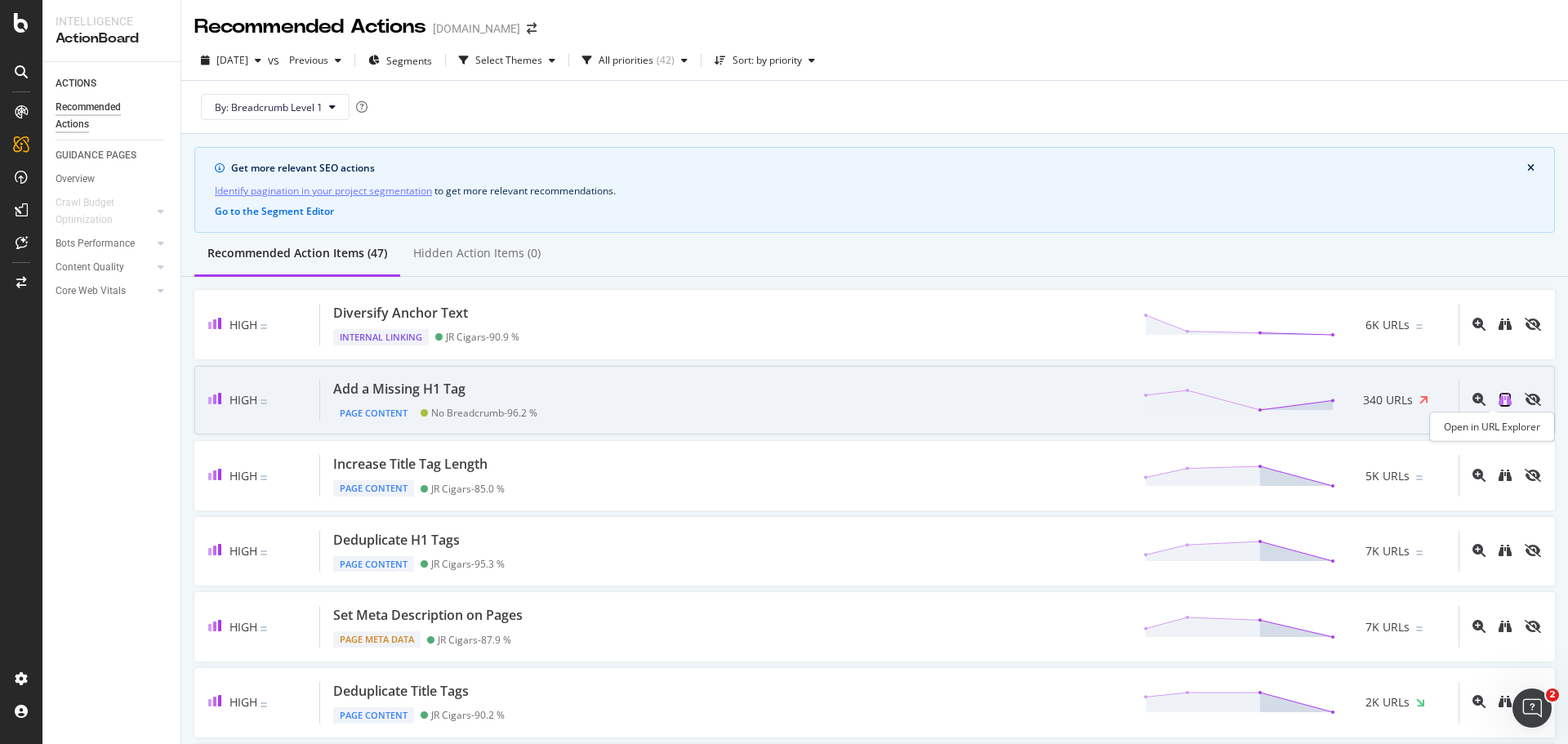
click at [1499, 397] on icon "binoculars" at bounding box center [1505, 400] width 13 height 13
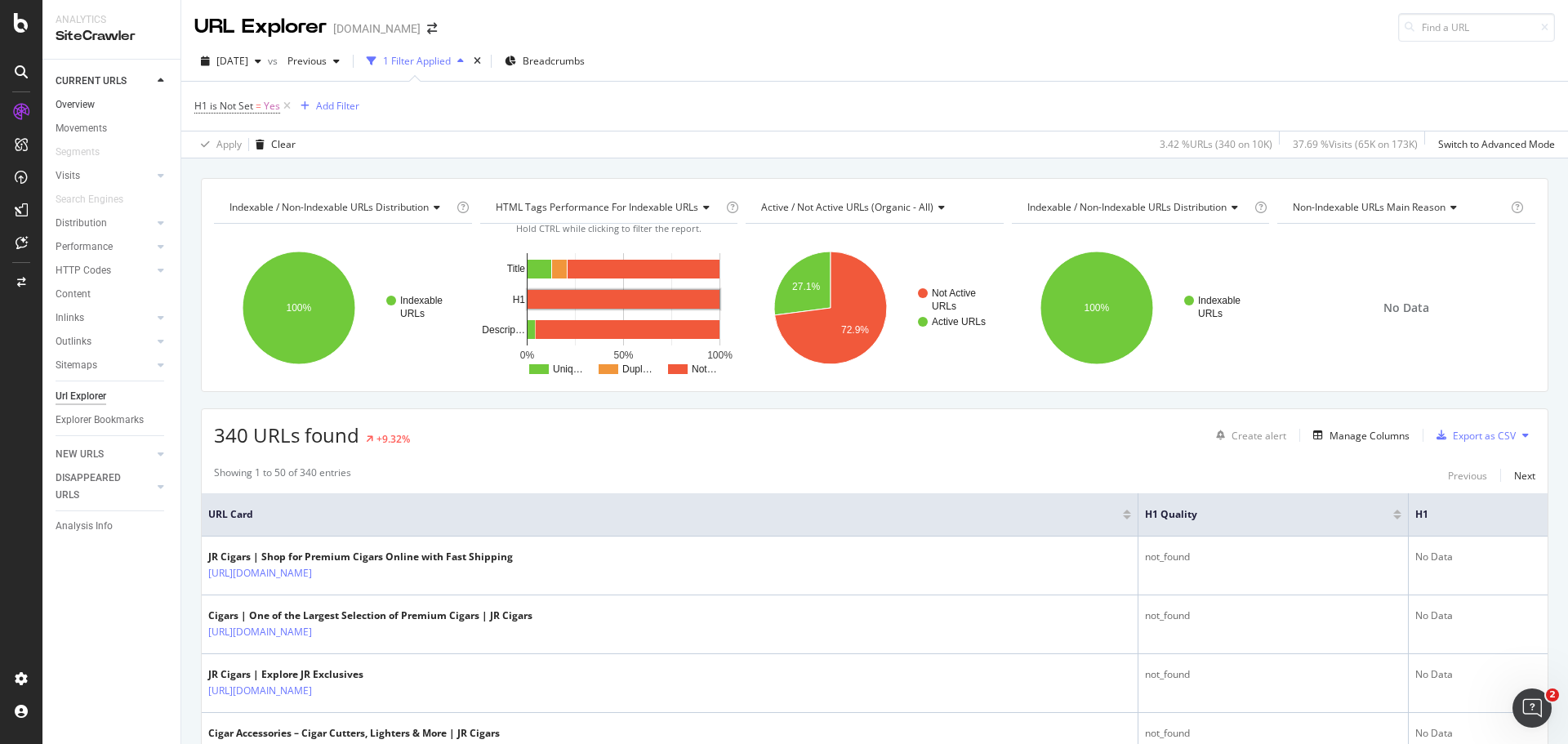
click at [110, 102] on link "Overview" at bounding box center [112, 104] width 114 height 18
